Goal: Ask a question: Seek information or help from site administrators or community

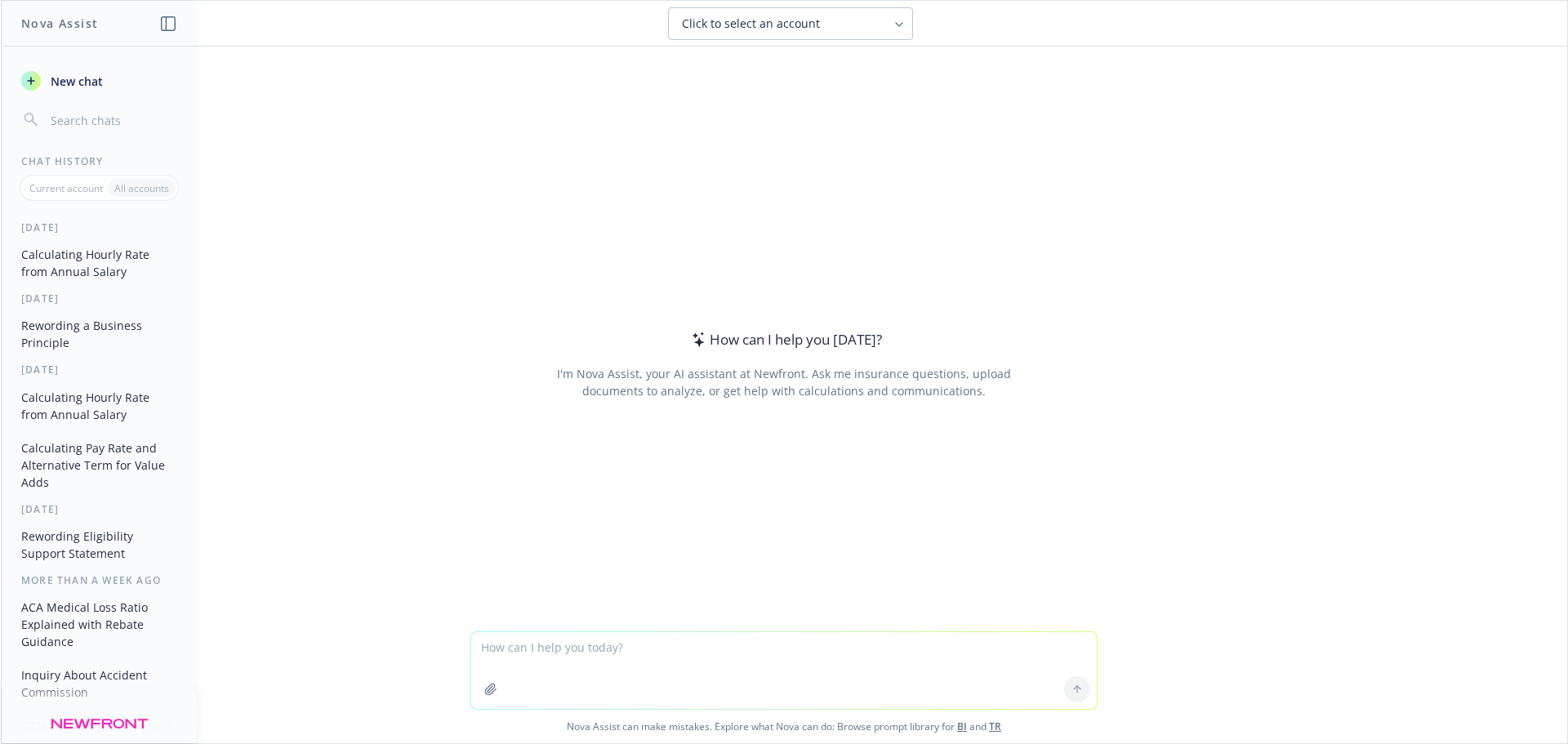
drag, startPoint x: 659, startPoint y: 637, endPoint x: 659, endPoint y: 648, distance: 11.0
click at [659, 648] on textarea at bounding box center [784, 671] width 625 height 77
type textarea "n"
type textarea "dog name for resilience"
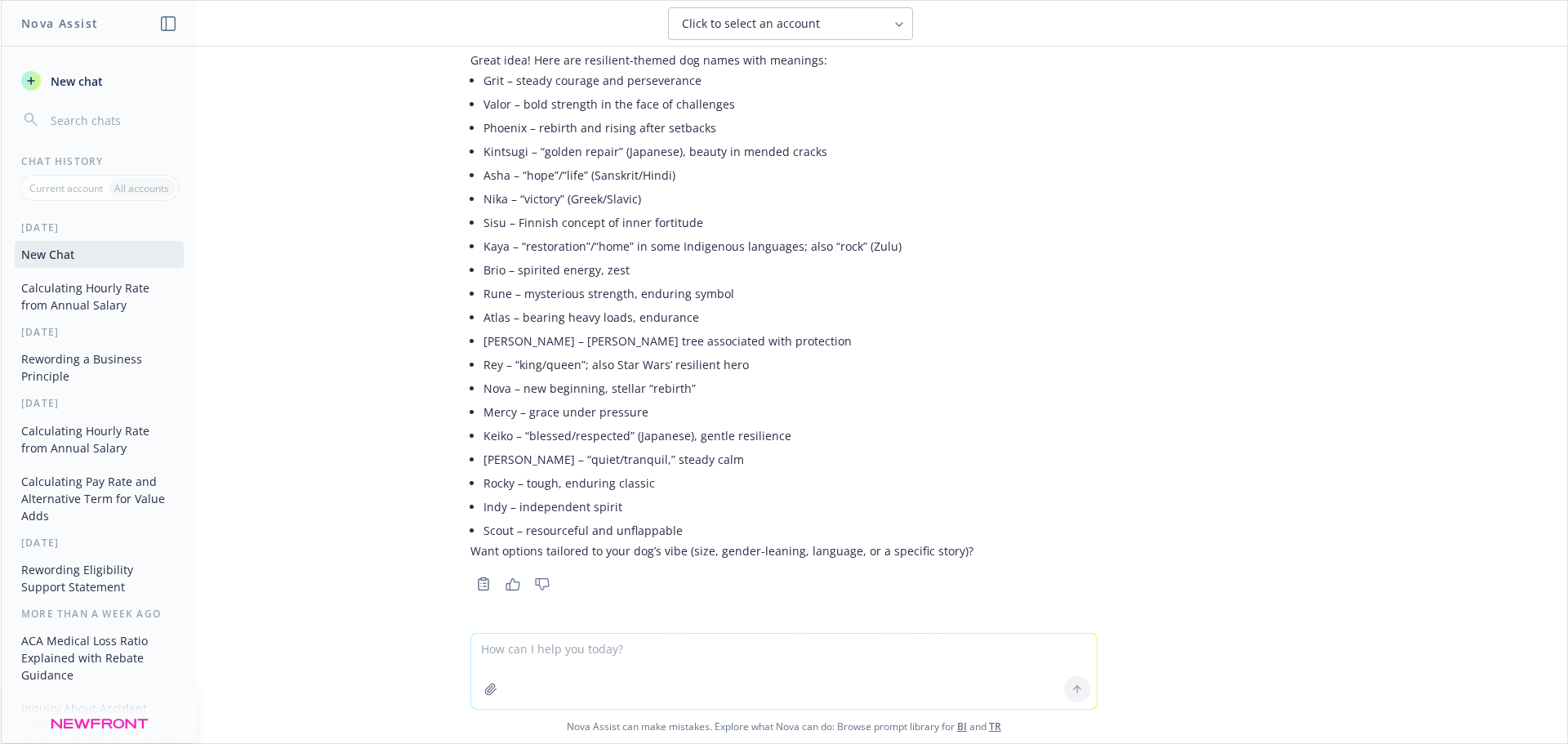
scroll to position [66, 0]
